Goal: Task Accomplishment & Management: Manage account settings

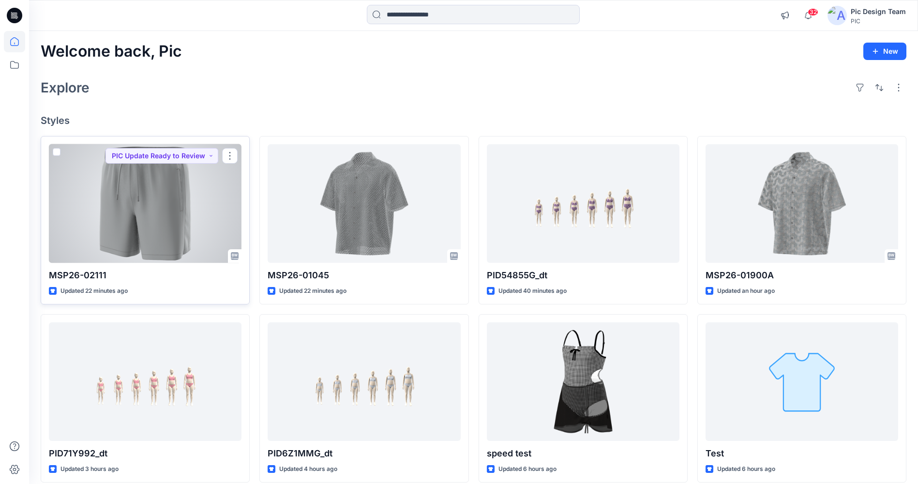
click at [135, 214] on div at bounding box center [145, 203] width 193 height 119
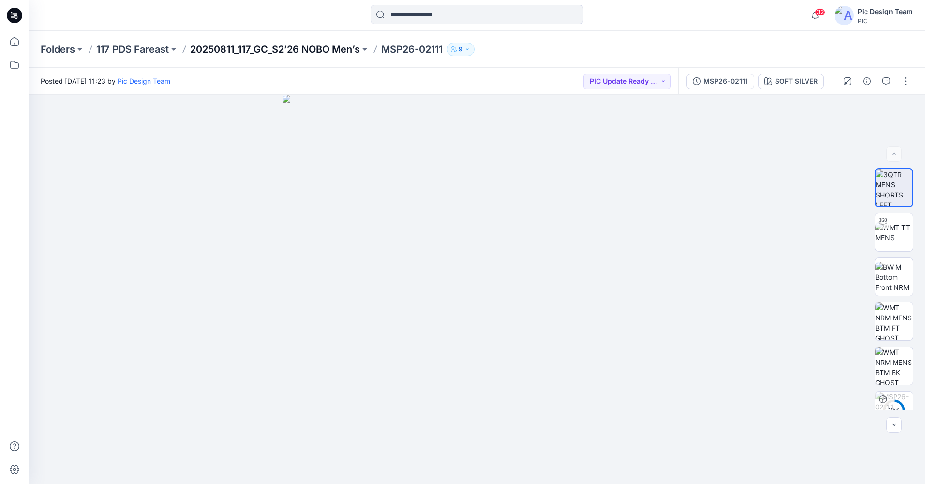
click at [302, 49] on p "20250811_117_GC_S2’26 NOBO Men’s" at bounding box center [275, 50] width 170 height 14
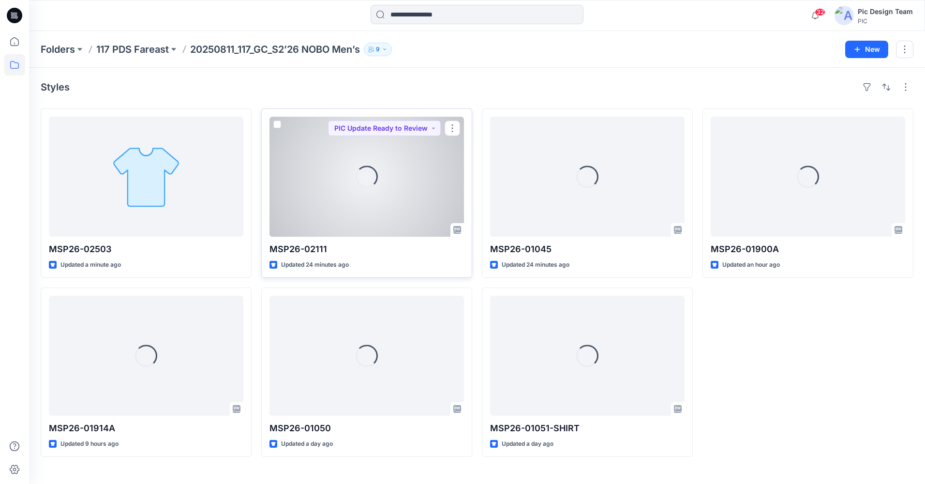
click at [377, 203] on div "Loading..." at bounding box center [366, 177] width 194 height 120
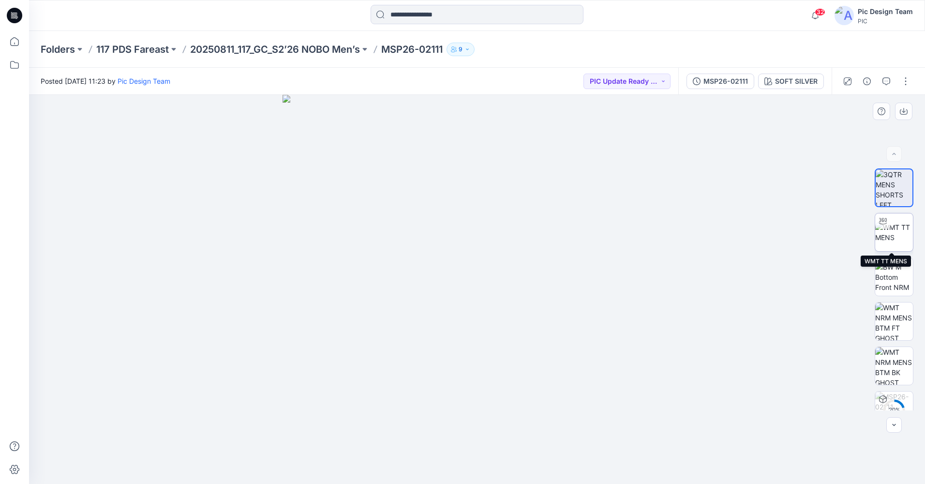
click at [898, 228] on img at bounding box center [894, 232] width 38 height 20
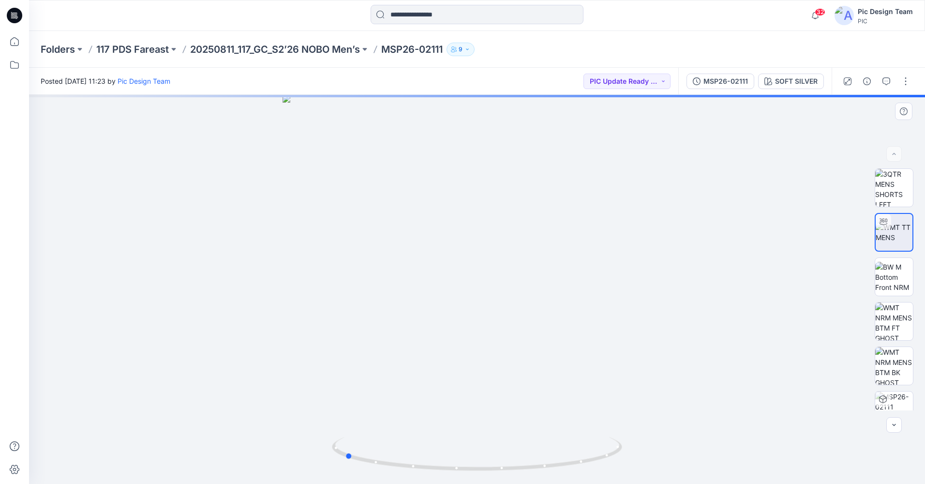
drag, startPoint x: 509, startPoint y: 467, endPoint x: 576, endPoint y: 365, distance: 121.3
click at [666, 455] on div at bounding box center [477, 289] width 896 height 389
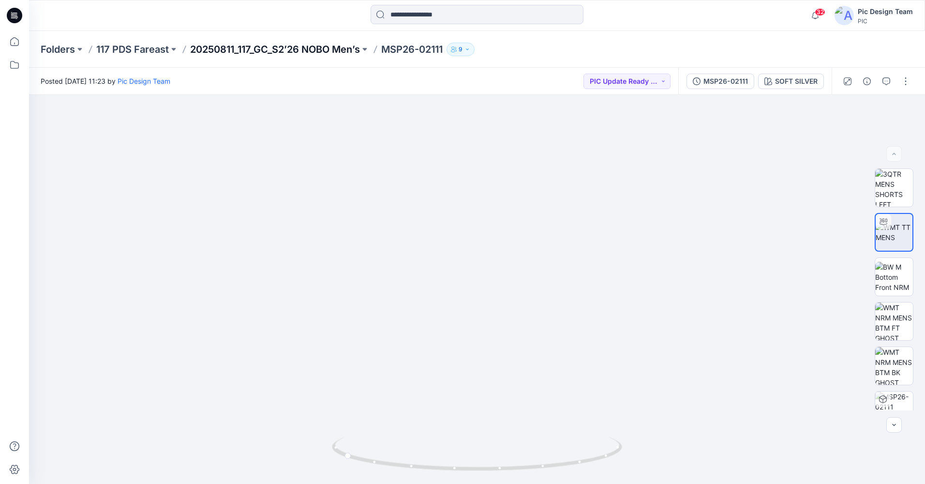
click at [221, 51] on p "20250811_117_GC_S2’26 NOBO Men’s" at bounding box center [275, 50] width 170 height 14
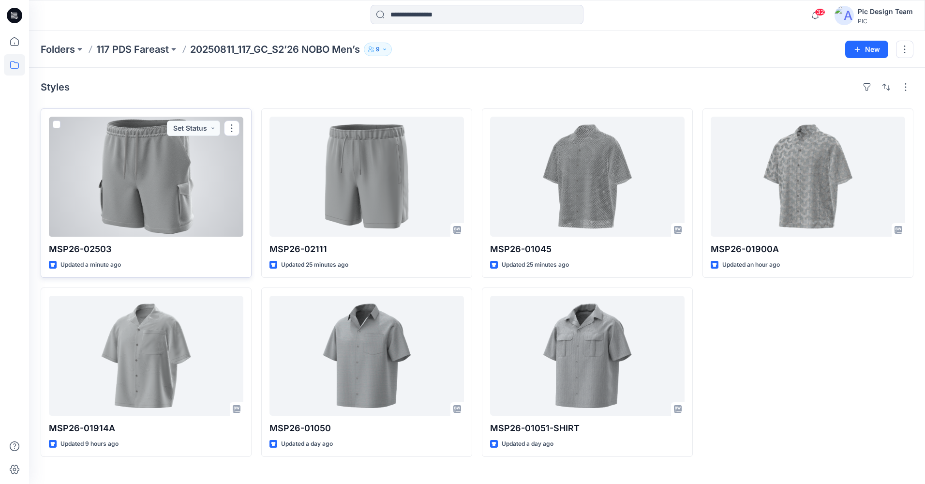
click at [164, 193] on div at bounding box center [146, 177] width 194 height 120
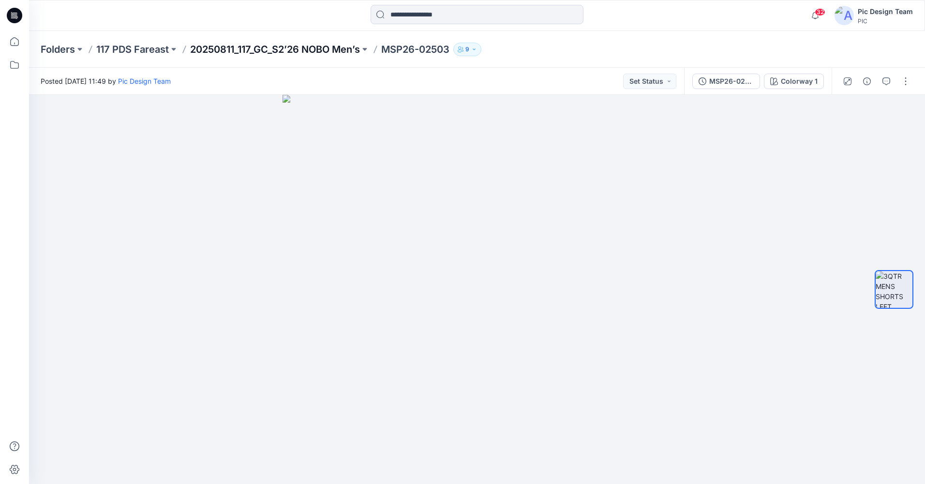
click at [276, 47] on p "20250811_117_GC_S2’26 NOBO Men’s" at bounding box center [275, 50] width 170 height 14
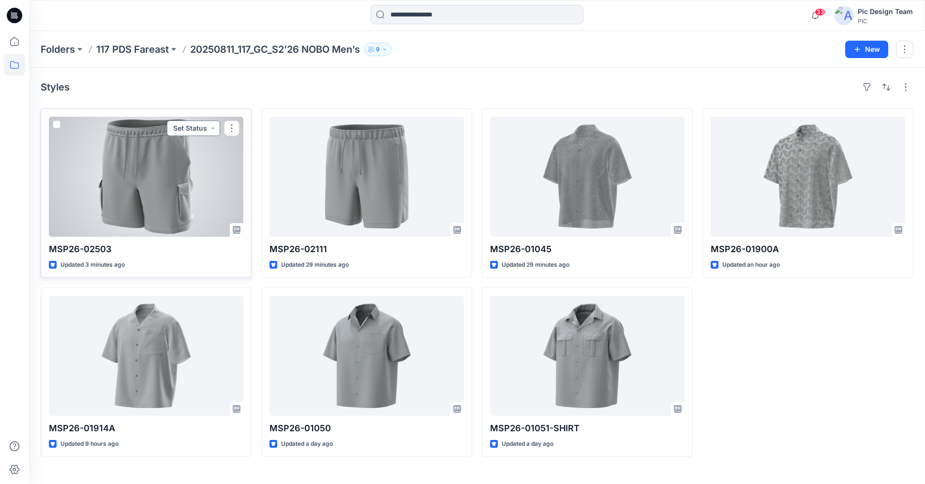
click at [204, 126] on button "Set Status" at bounding box center [193, 127] width 53 height 15
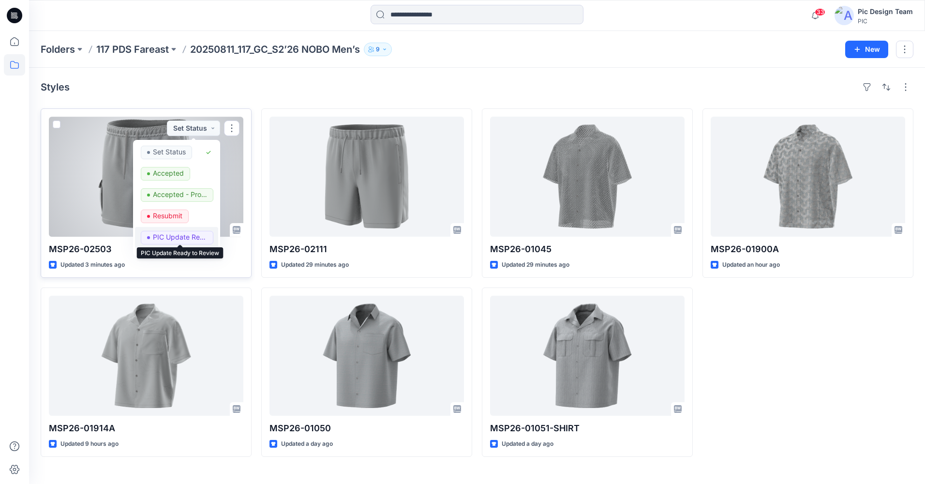
click at [175, 233] on p "PIC Update Ready to Review" at bounding box center [180, 237] width 54 height 13
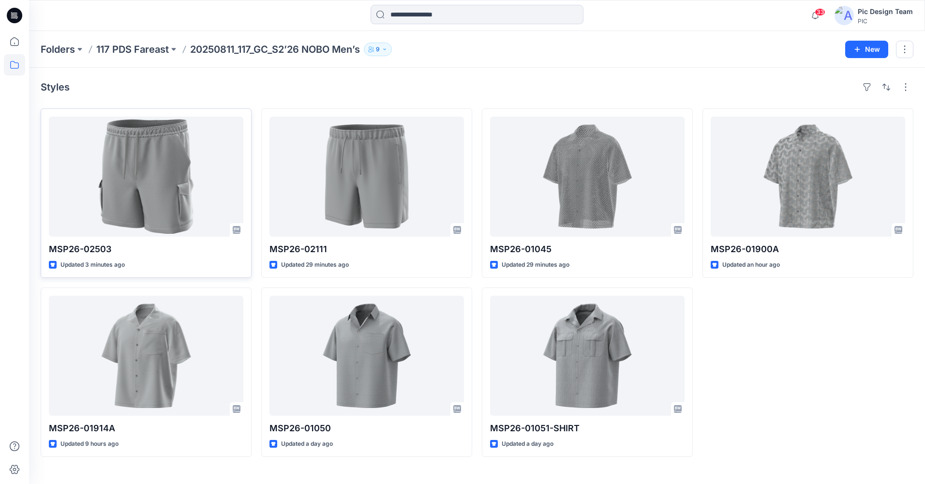
click at [255, 86] on div "Styles" at bounding box center [477, 86] width 873 height 15
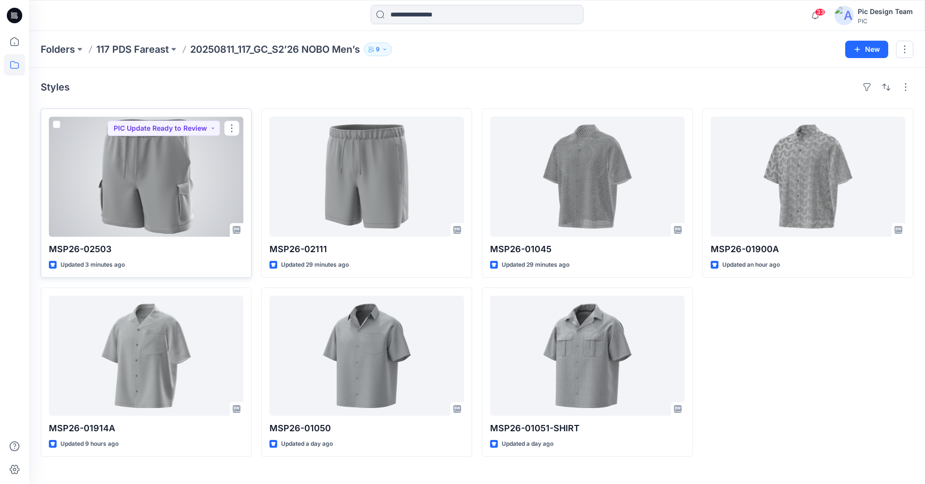
click at [199, 188] on div at bounding box center [146, 177] width 194 height 120
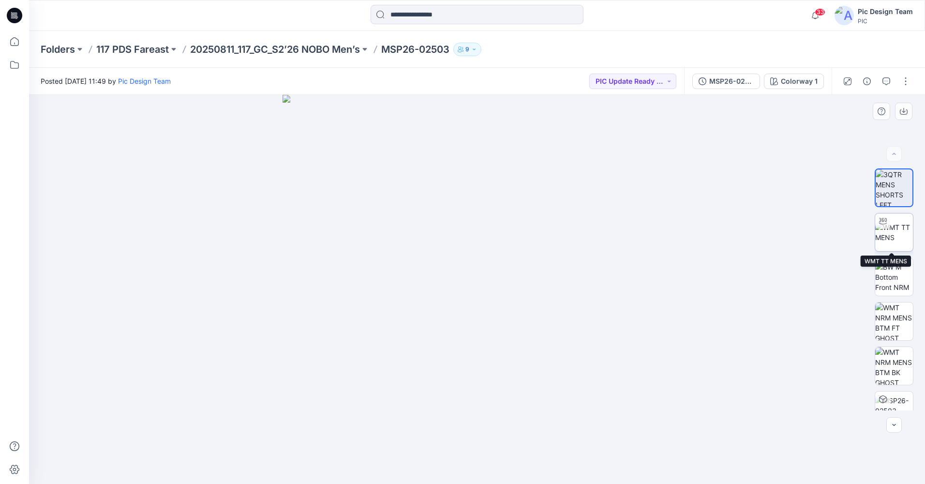
click at [885, 242] on img at bounding box center [894, 232] width 38 height 20
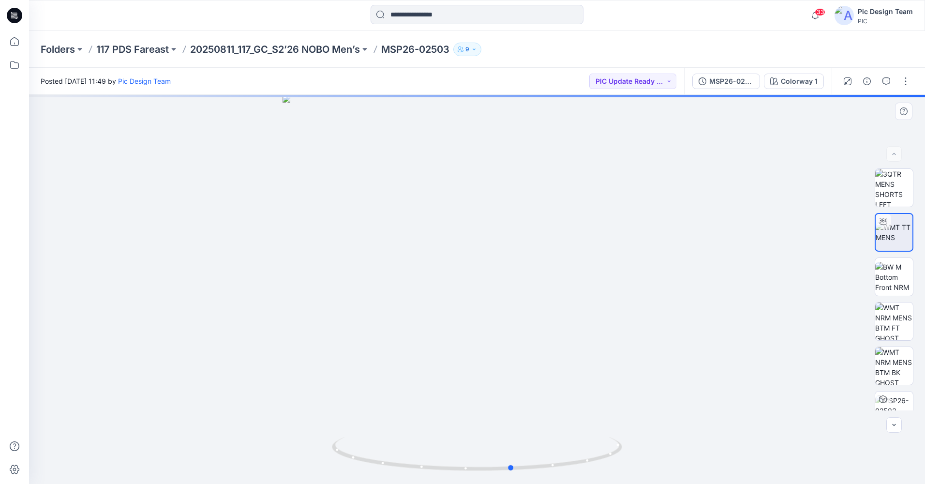
drag, startPoint x: 535, startPoint y: 469, endPoint x: 528, endPoint y: 393, distance: 76.3
click at [528, 393] on div at bounding box center [477, 289] width 896 height 389
